Goal: Task Accomplishment & Management: Manage account settings

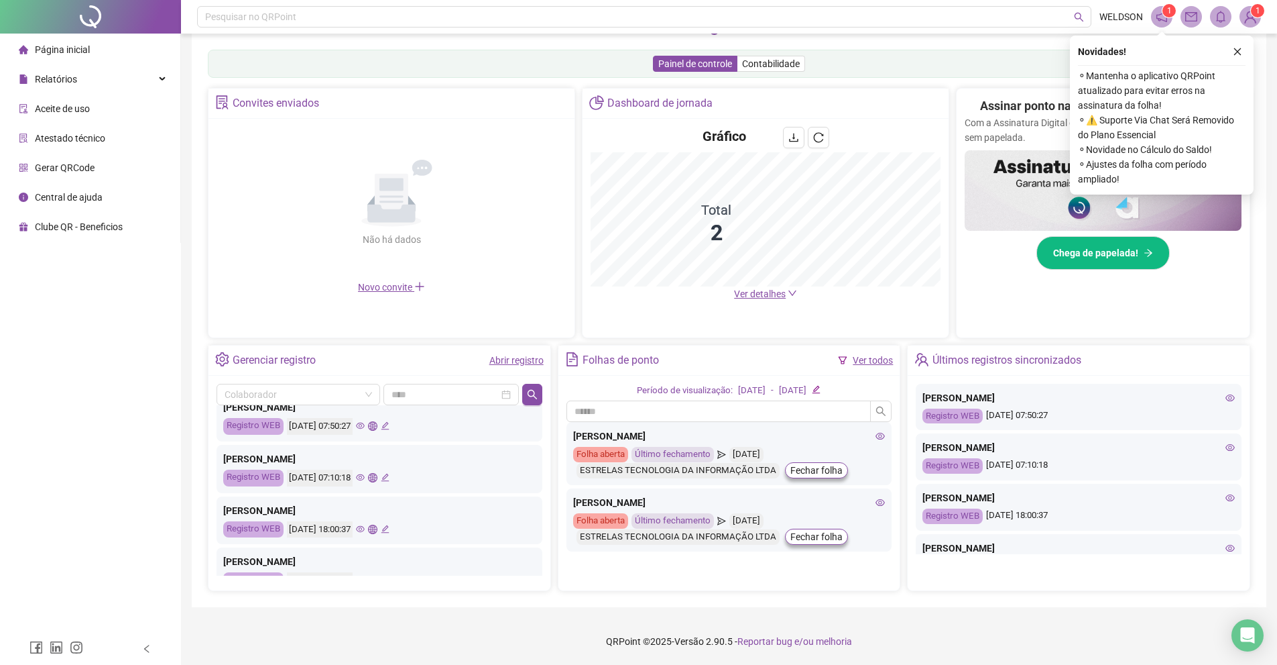
scroll to position [67, 0]
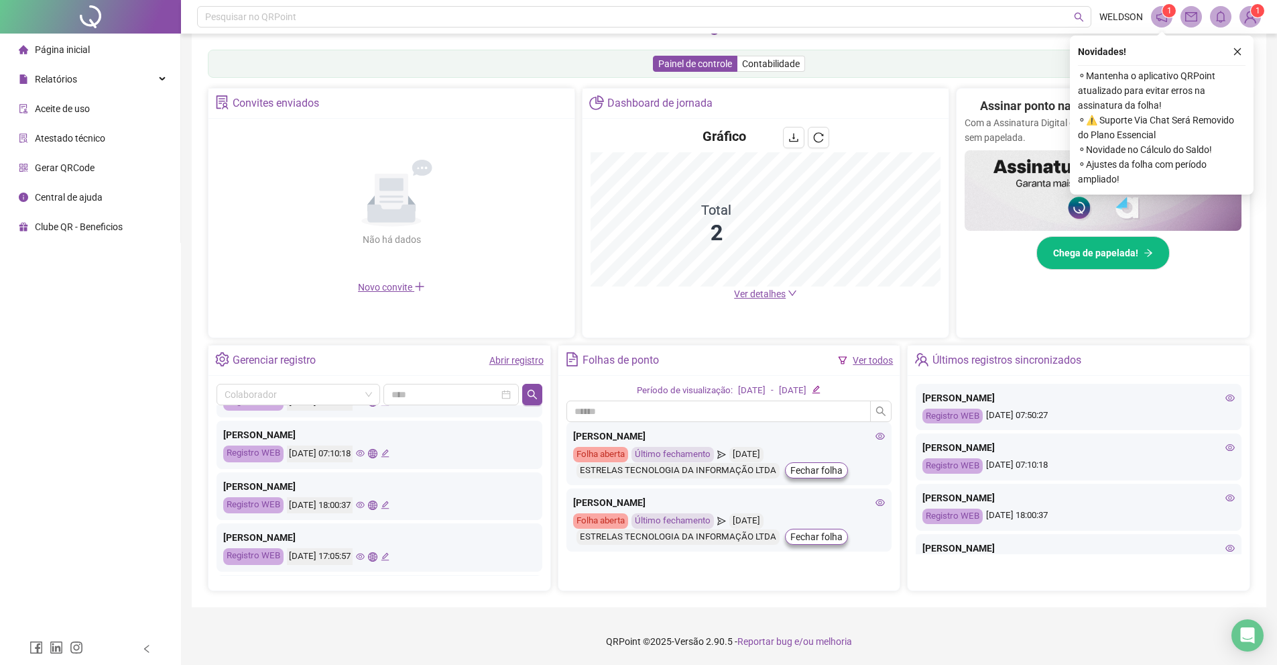
click at [365, 453] on icon "eye" at bounding box center [360, 453] width 9 height 9
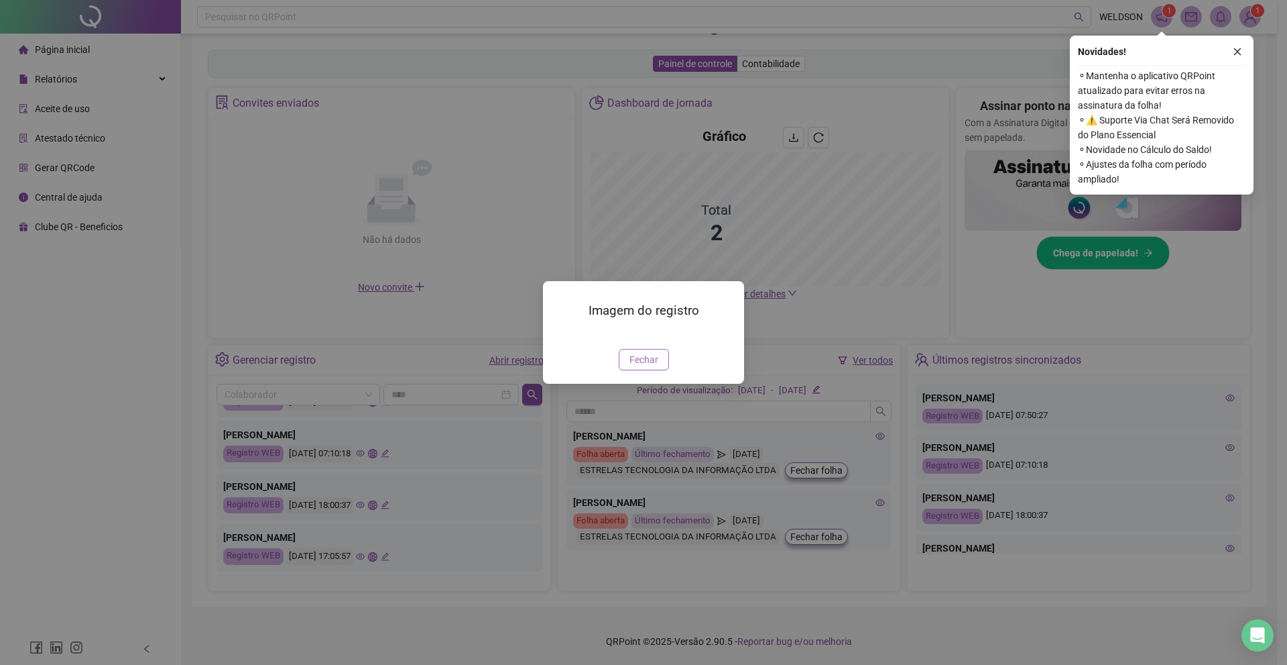
drag, startPoint x: 661, startPoint y: 397, endPoint x: 626, endPoint y: 403, distance: 36.0
click at [660, 370] on button "Fechar" at bounding box center [644, 359] width 50 height 21
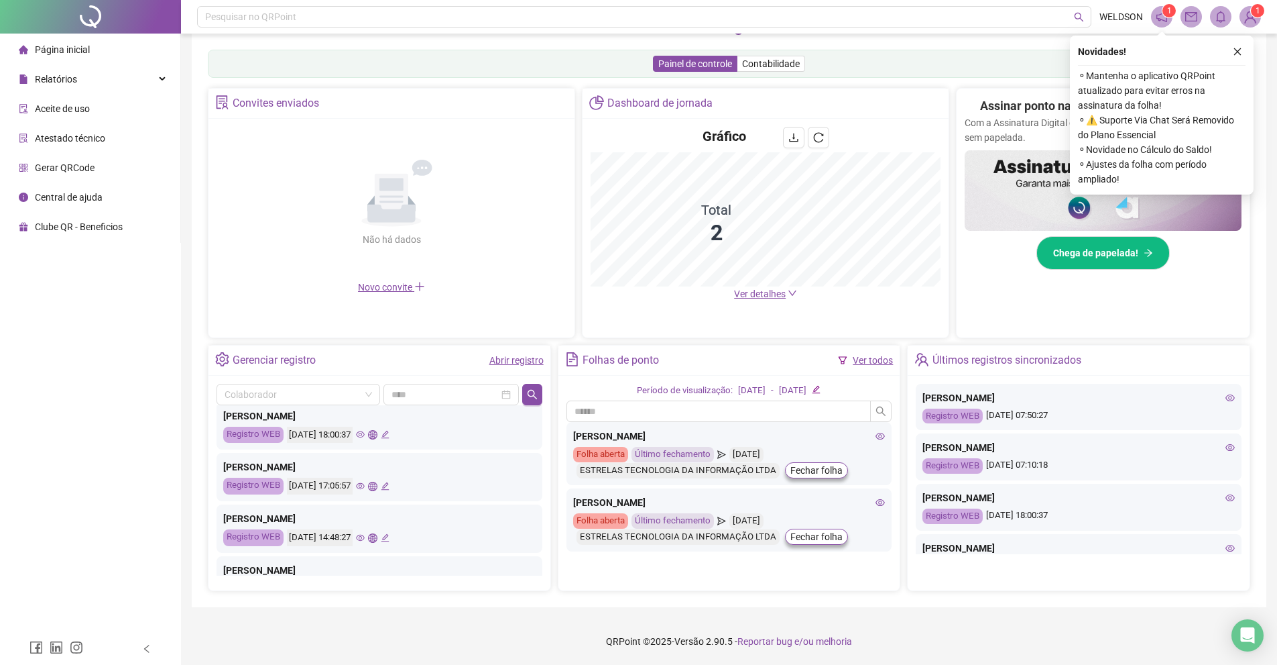
scroll to position [0, 0]
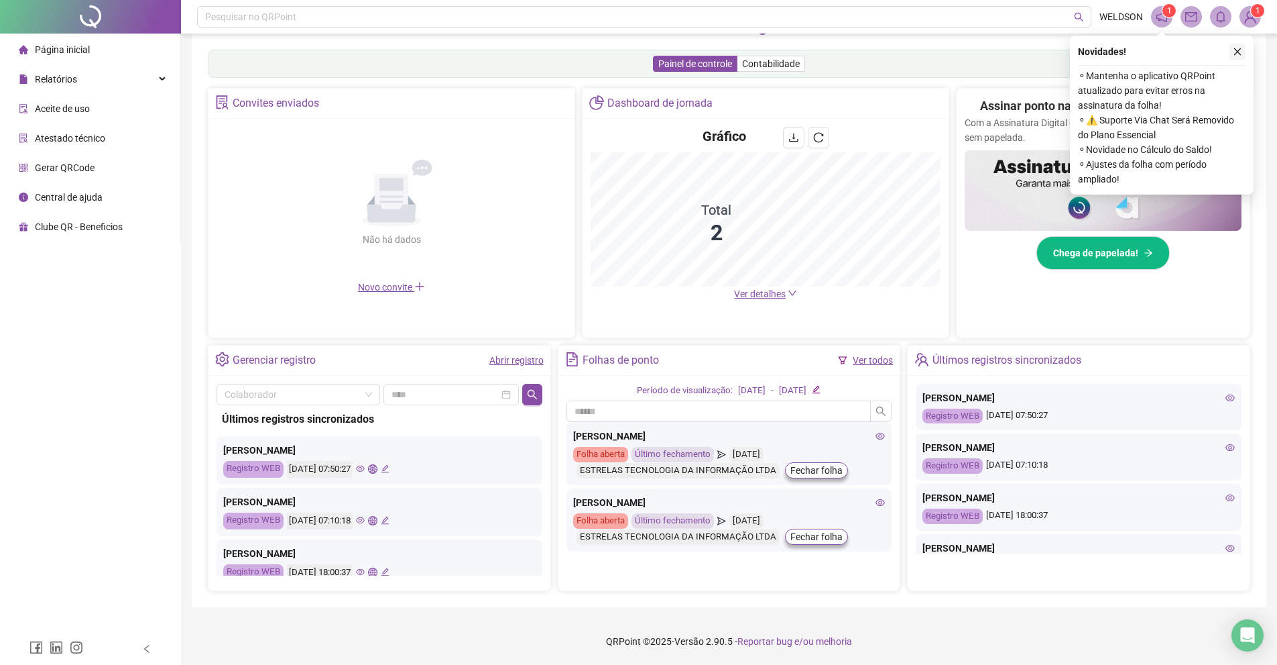
click at [1236, 54] on icon "close" at bounding box center [1237, 51] width 7 height 7
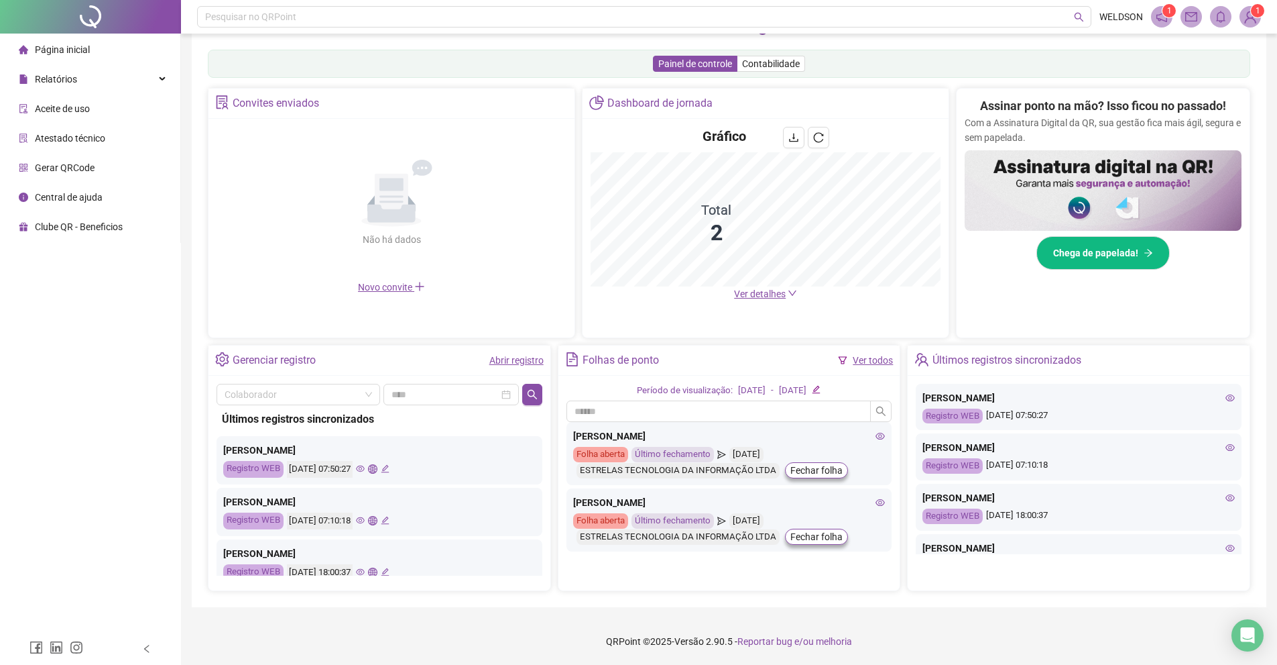
click at [1160, 22] on icon "notification" at bounding box center [1162, 17] width 12 height 12
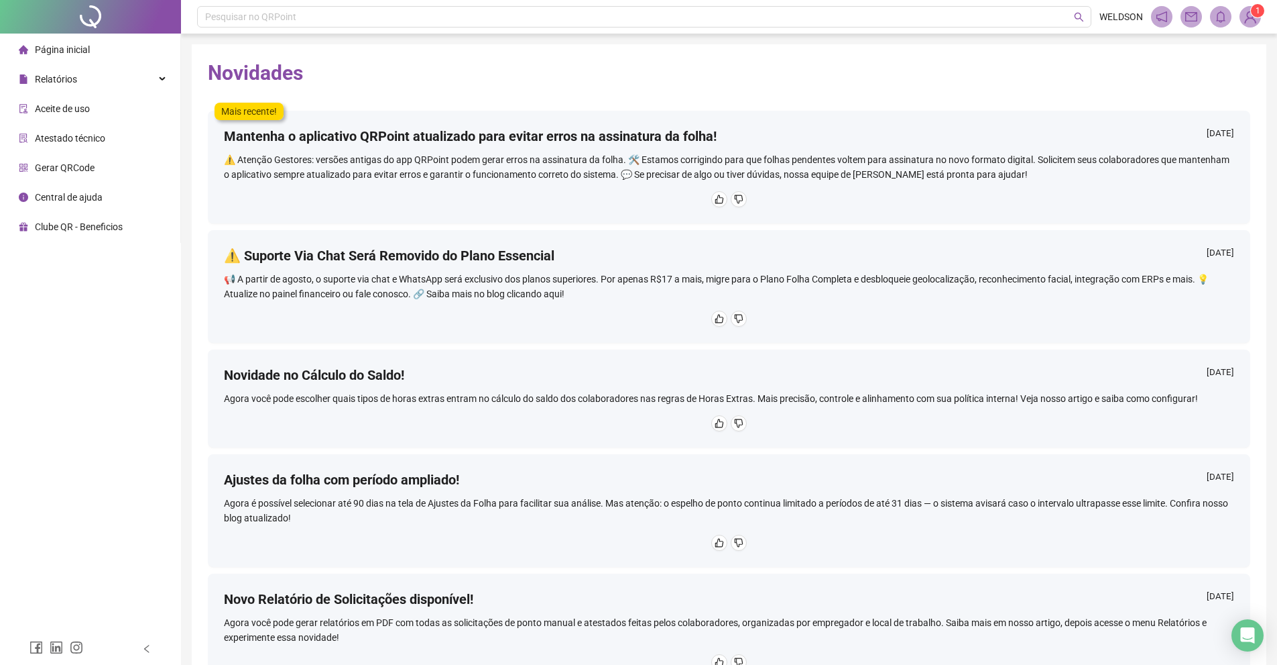
click at [1253, 23] on img at bounding box center [1250, 17] width 20 height 20
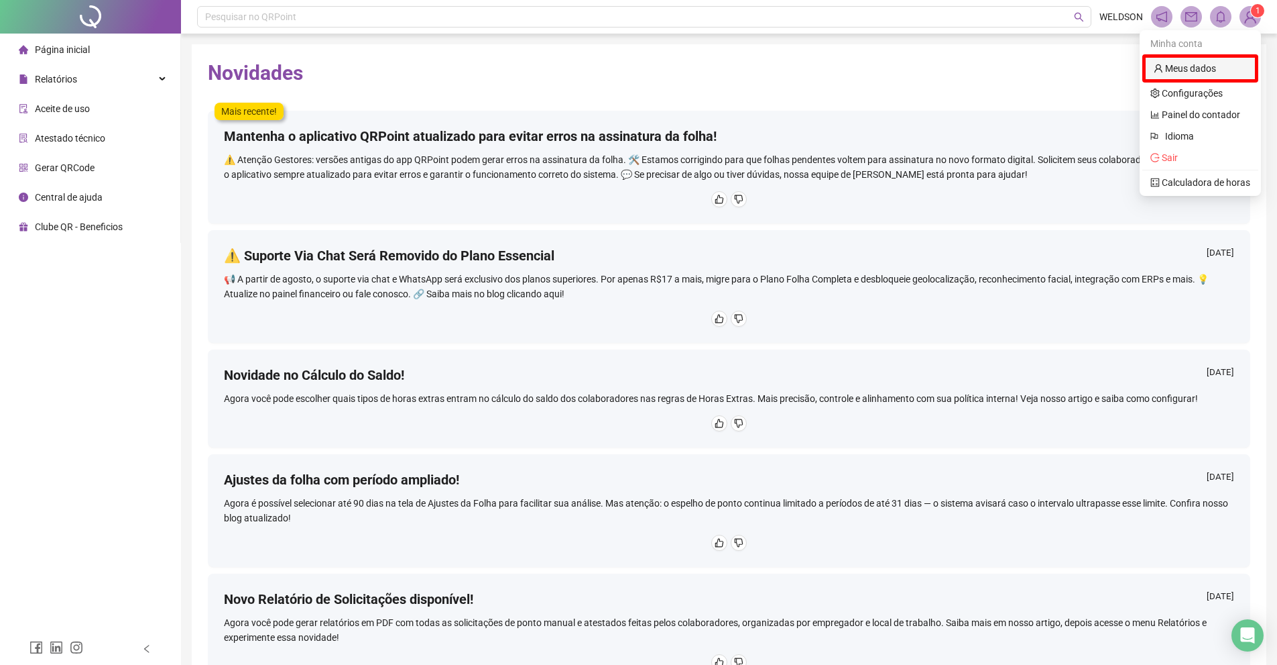
click at [1200, 66] on link "Meus dados" at bounding box center [1185, 68] width 62 height 11
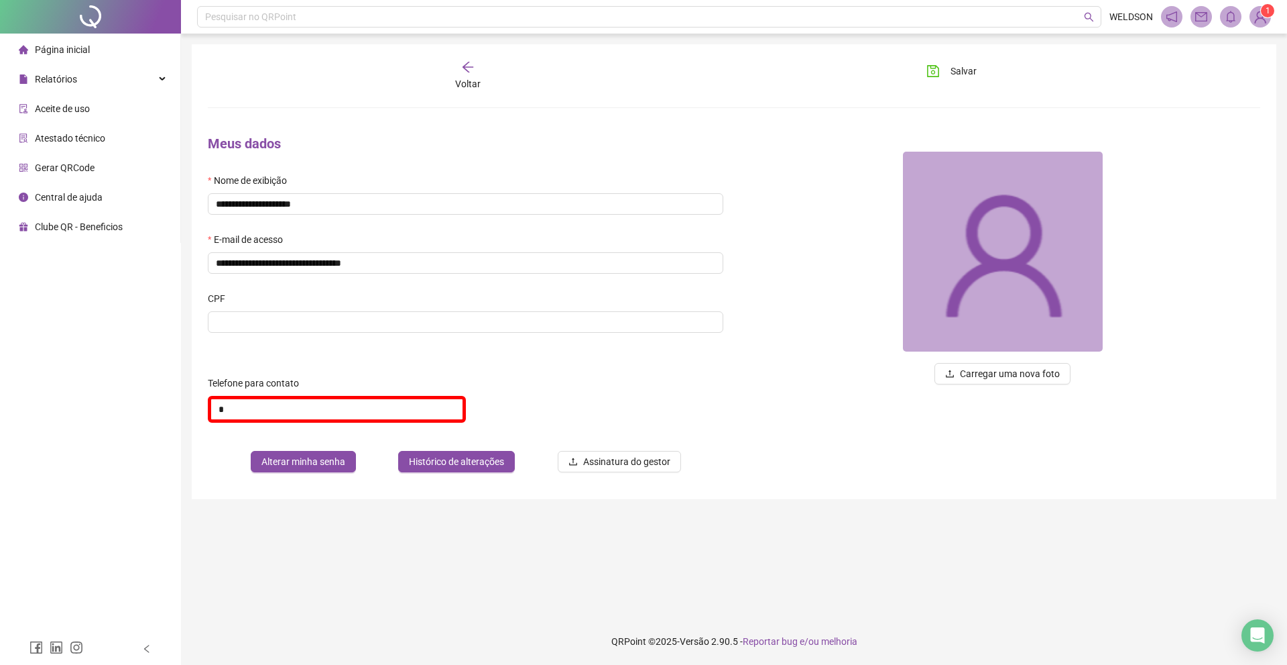
click at [102, 57] on li "Página inicial" at bounding box center [90, 49] width 175 height 27
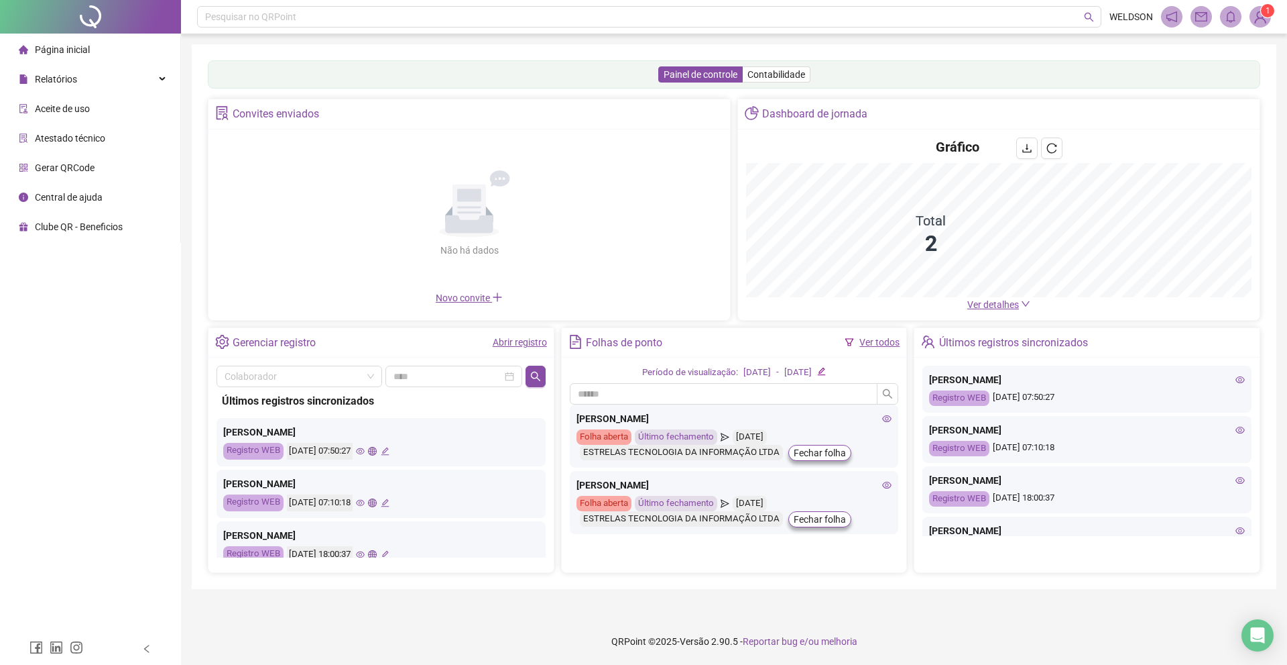
click at [1261, 19] on img at bounding box center [1261, 17] width 20 height 20
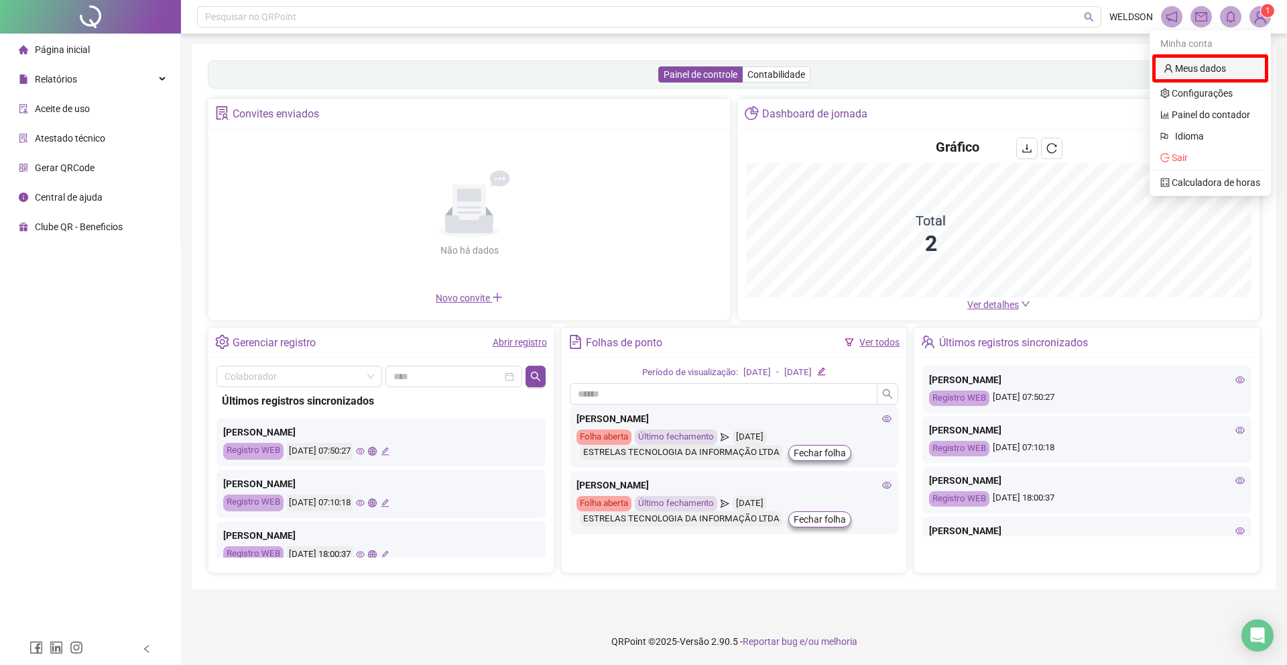
click at [1226, 67] on link "Meus dados" at bounding box center [1195, 68] width 62 height 11
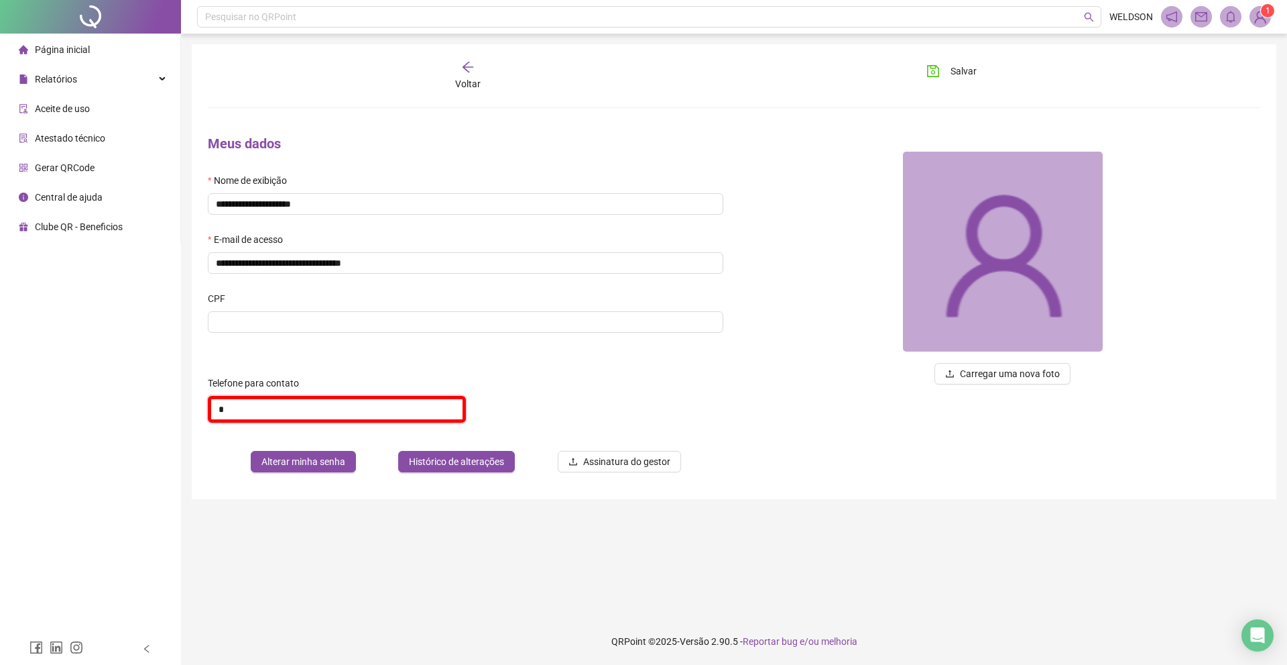
click at [328, 413] on input "*" at bounding box center [337, 409] width 258 height 27
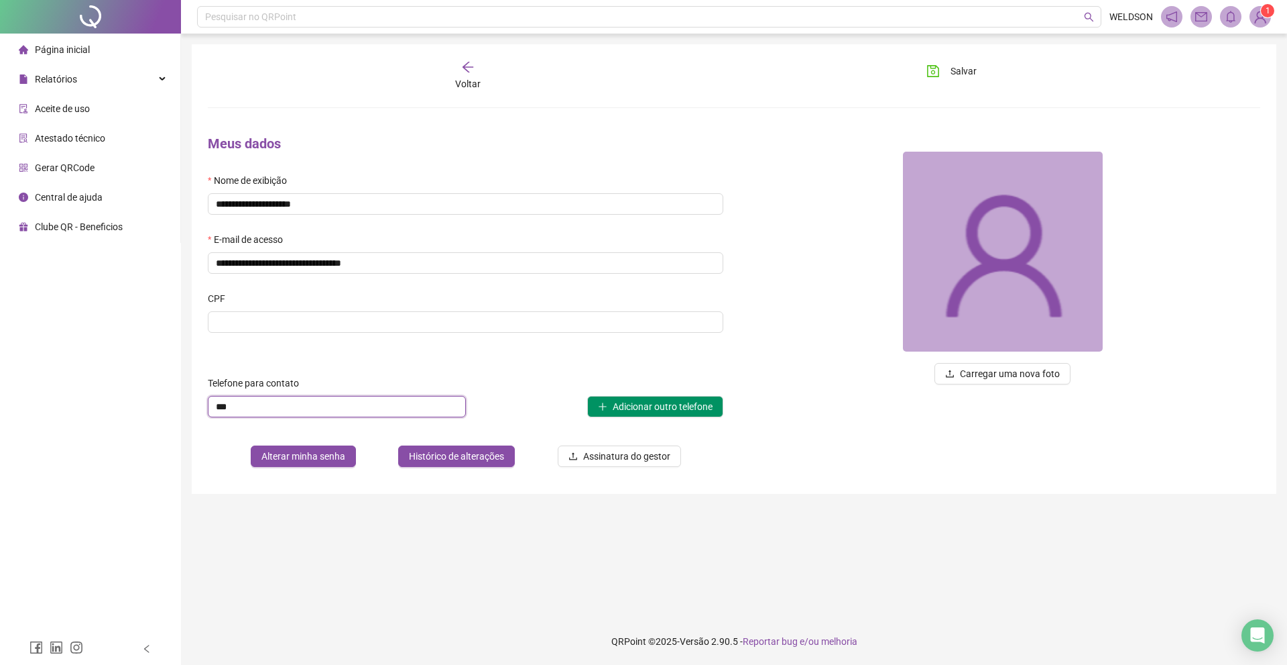
type input "***"
click at [500, 362] on div "**********" at bounding box center [465, 300] width 537 height 353
click at [469, 68] on icon "arrow-left" at bounding box center [467, 66] width 13 height 13
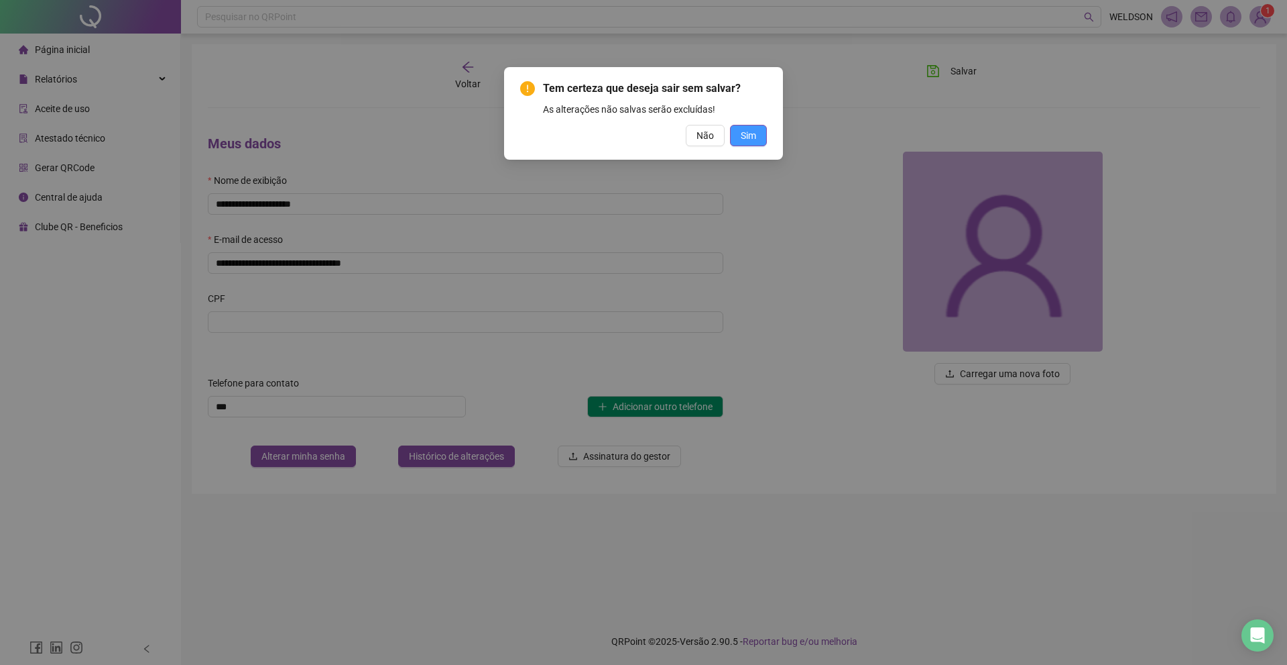
click at [745, 136] on span "Sim" at bounding box center [748, 135] width 15 height 15
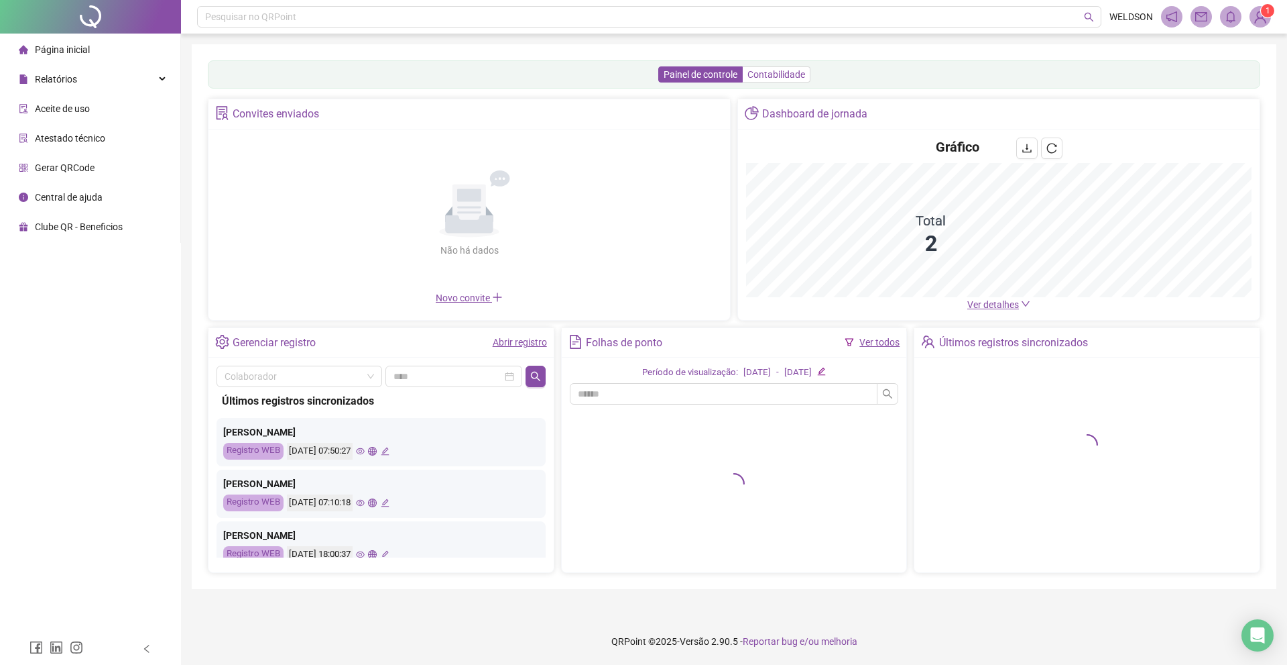
click at [785, 82] on label "Contabilidade" at bounding box center [777, 74] width 68 height 16
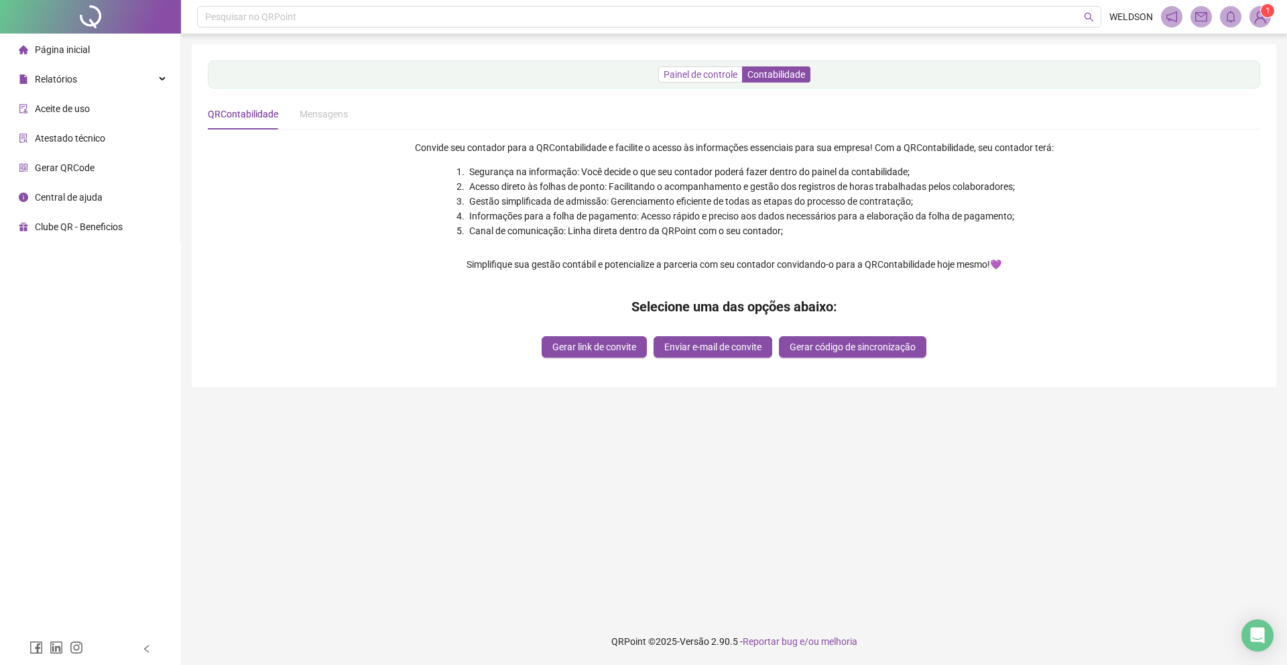
click at [719, 71] on span "Painel de controle" at bounding box center [701, 74] width 74 height 11
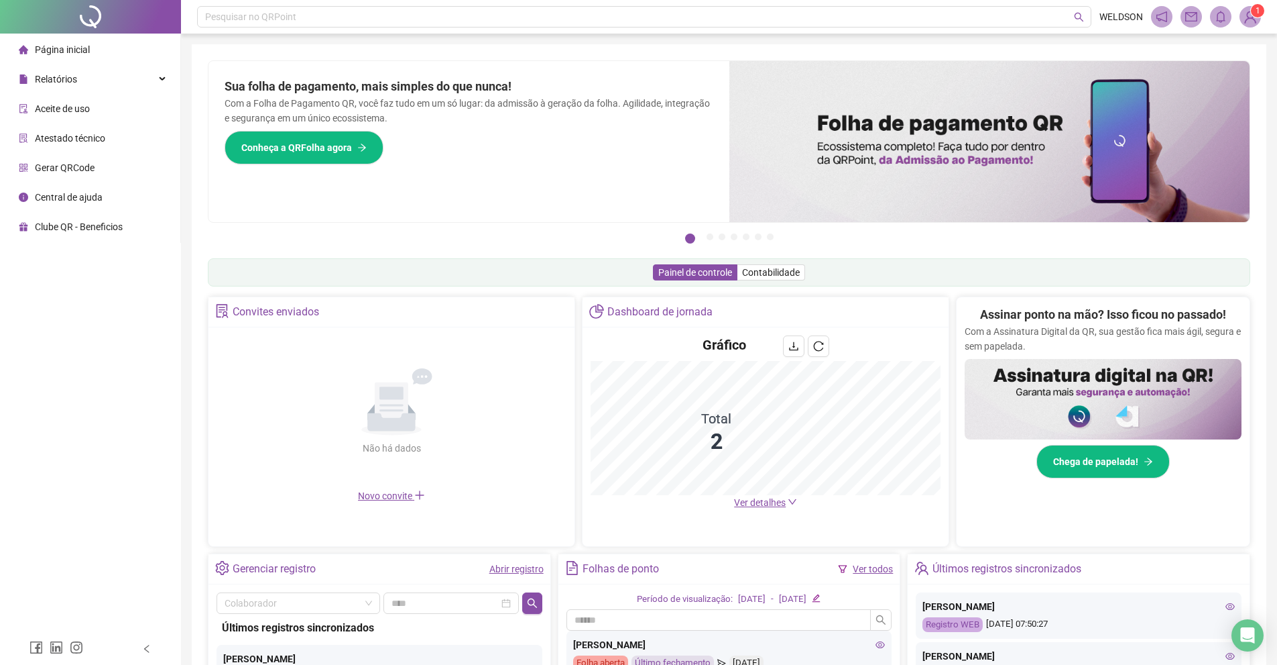
click at [1254, 19] on img at bounding box center [1250, 17] width 20 height 20
